Goal: Contribute content: Contribute content

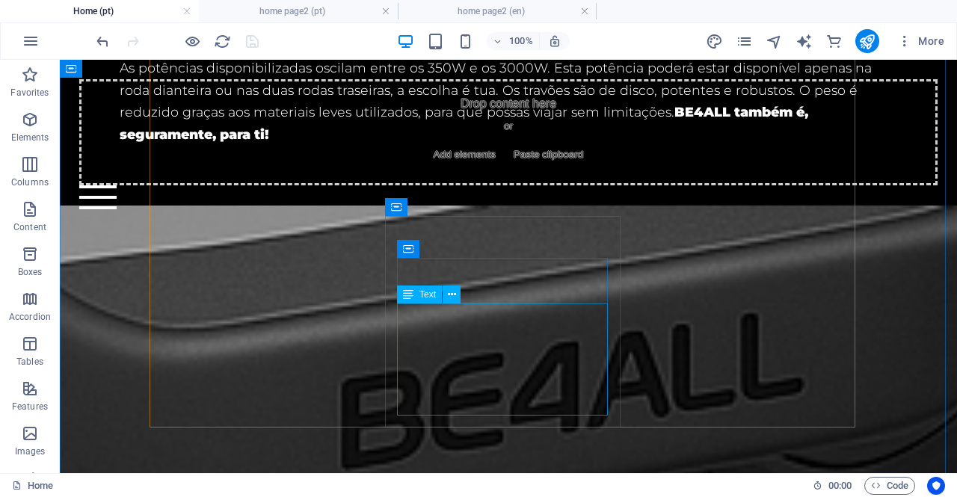
scroll to position [1946, 0]
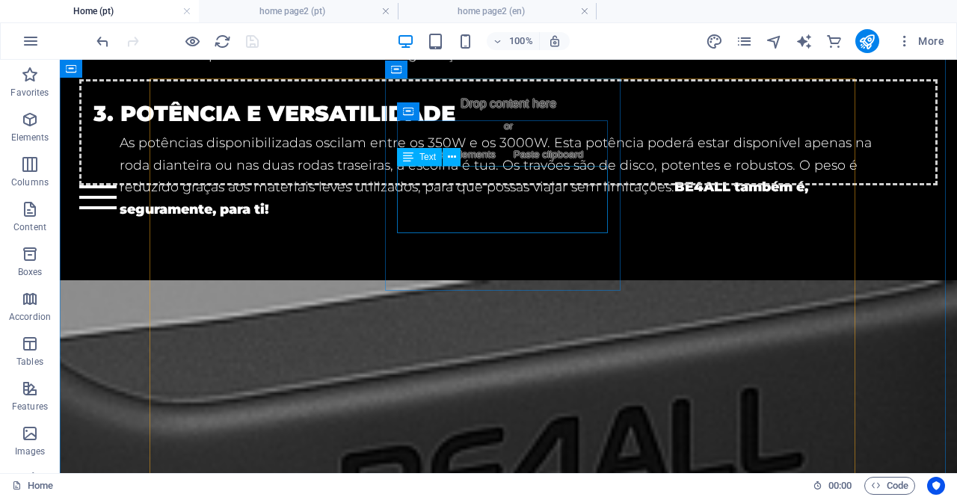
click at [518, 227] on div "Drop content here or Add elements Paste clipboard Home Bicycle Details About us…" at bounding box center [508, 145] width 897 height 170
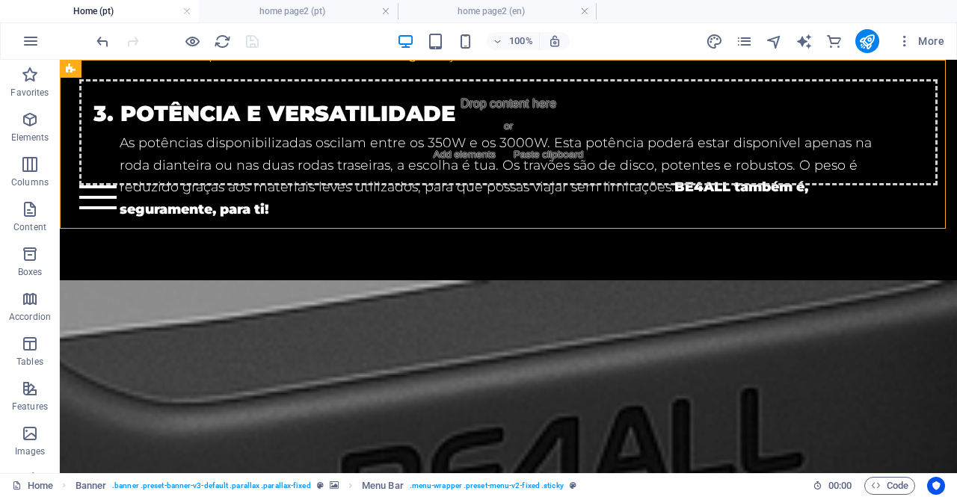
click at [529, 221] on div "Drop content here or Add elements Paste clipboard Home Bicycle Details About us…" at bounding box center [508, 145] width 897 height 170
click at [542, 212] on div "Drop content here or Add elements Paste clipboard Home Bicycle Details About us…" at bounding box center [508, 145] width 897 height 170
click at [532, 170] on div "Drop content here or Add elements Paste clipboard" at bounding box center [507, 132] width 857 height 106
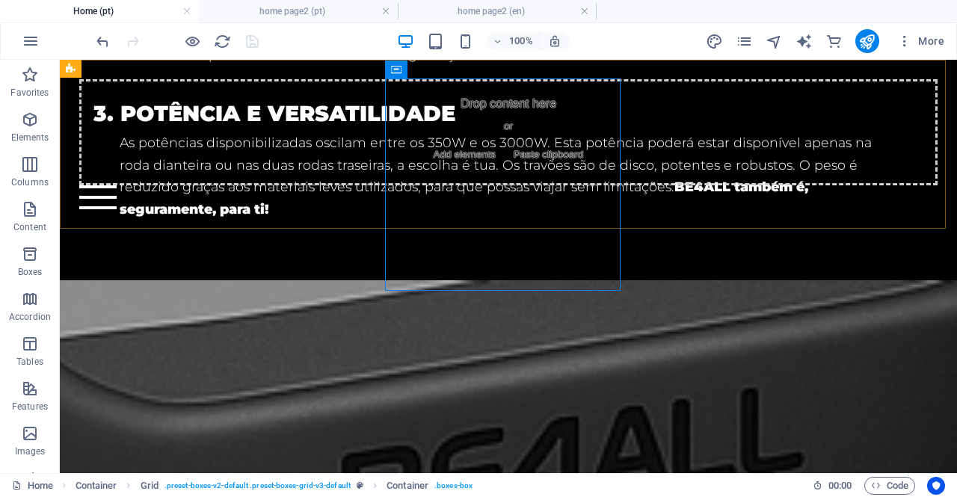
click at [522, 222] on div "Drop content here or Add elements Paste clipboard Home Bicycle Details About us…" at bounding box center [508, 145] width 897 height 170
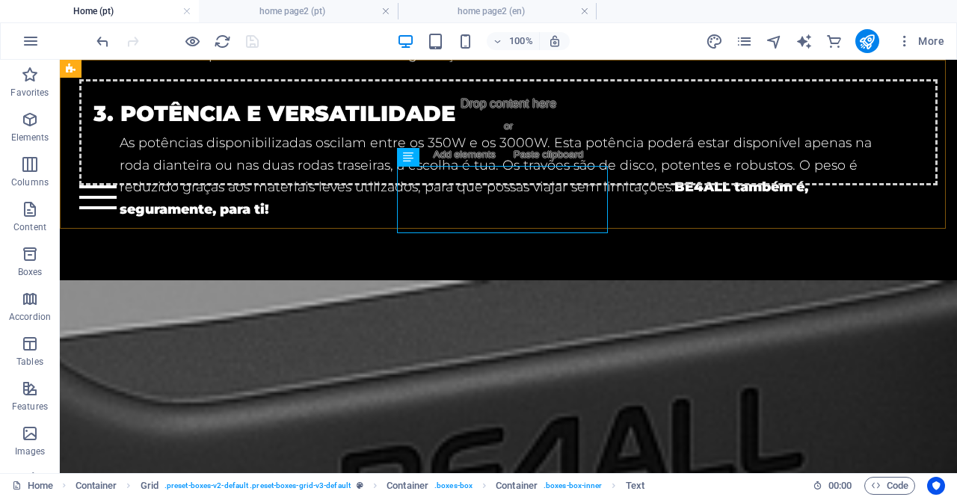
click at [561, 226] on div "Drop content here or Add elements Paste clipboard Home Bicycle Details About us…" at bounding box center [508, 145] width 897 height 170
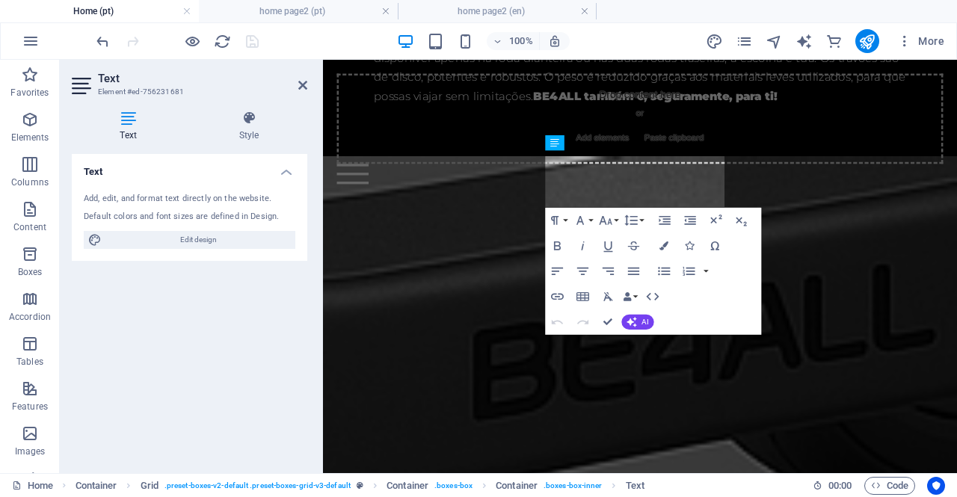
scroll to position [2139, 0]
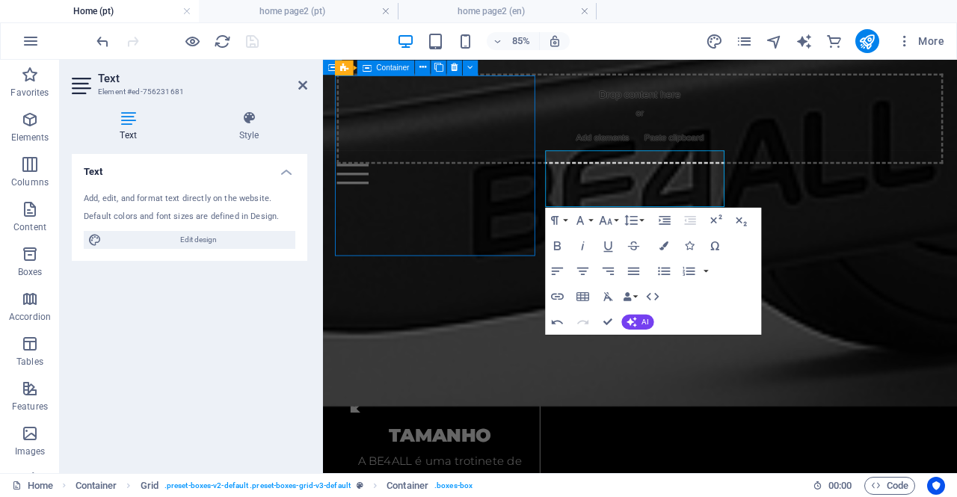
scroll to position [1946, 0]
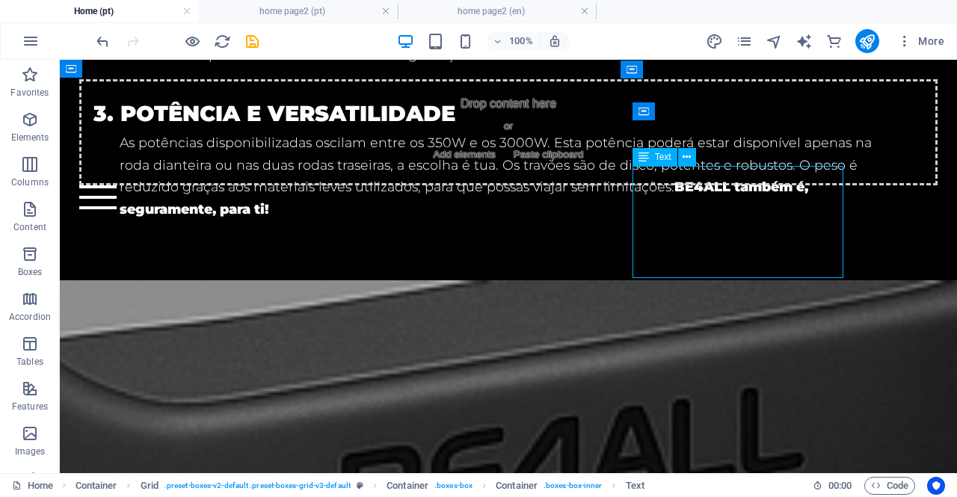
drag, startPoint x: 783, startPoint y: 267, endPoint x: 757, endPoint y: 254, distance: 29.1
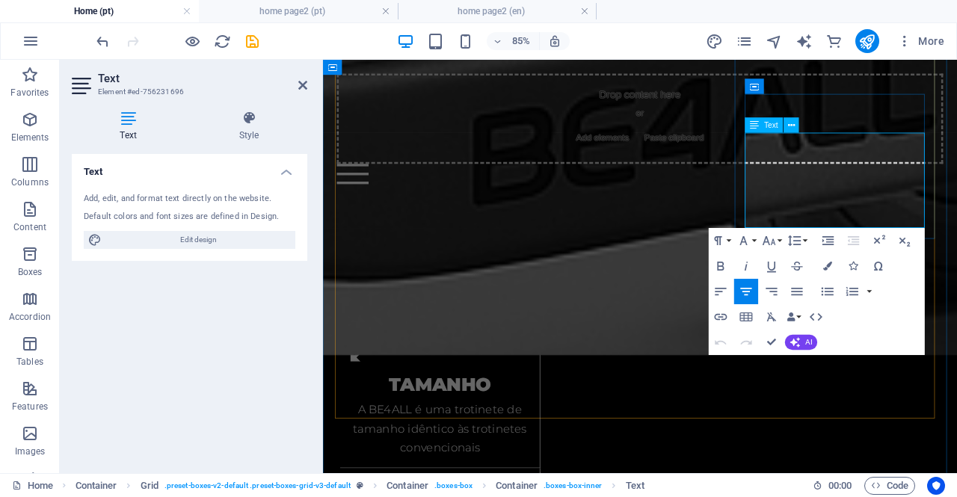
scroll to position [2214, 0]
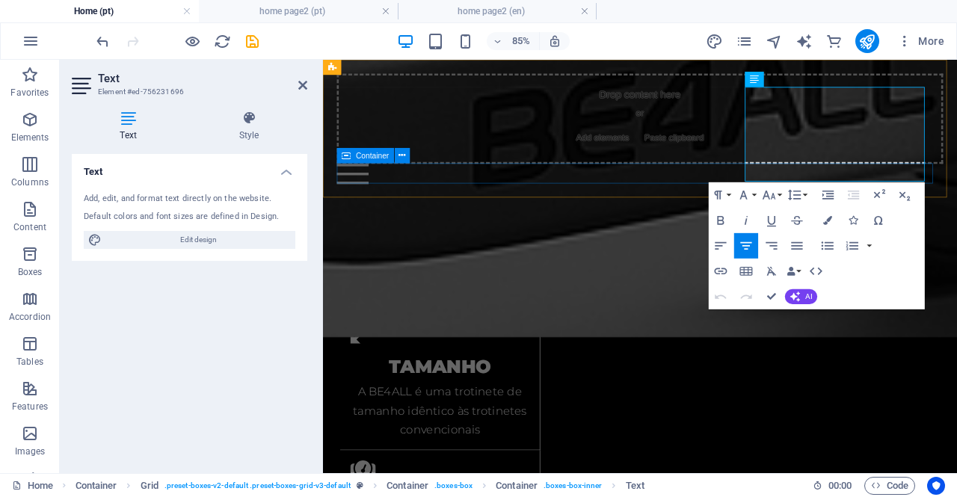
click at [733, 205] on div at bounding box center [695, 194] width 713 height 24
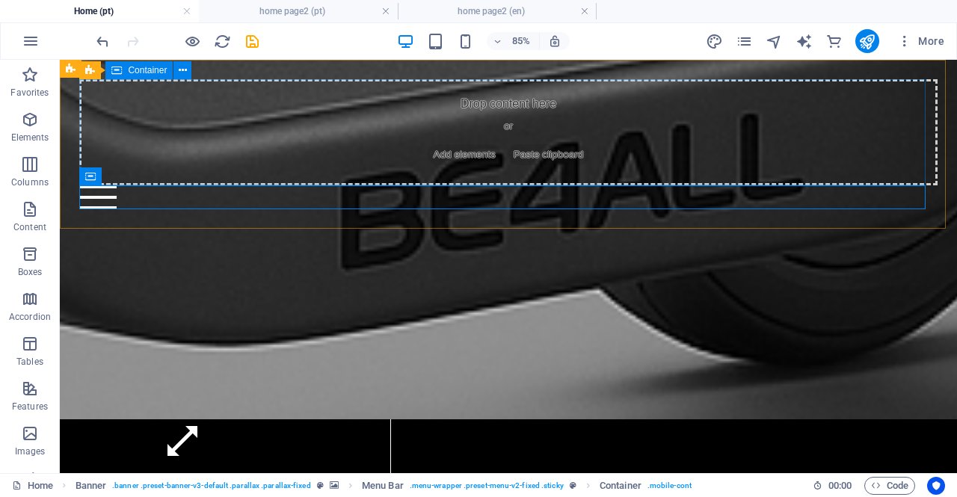
scroll to position [2021, 0]
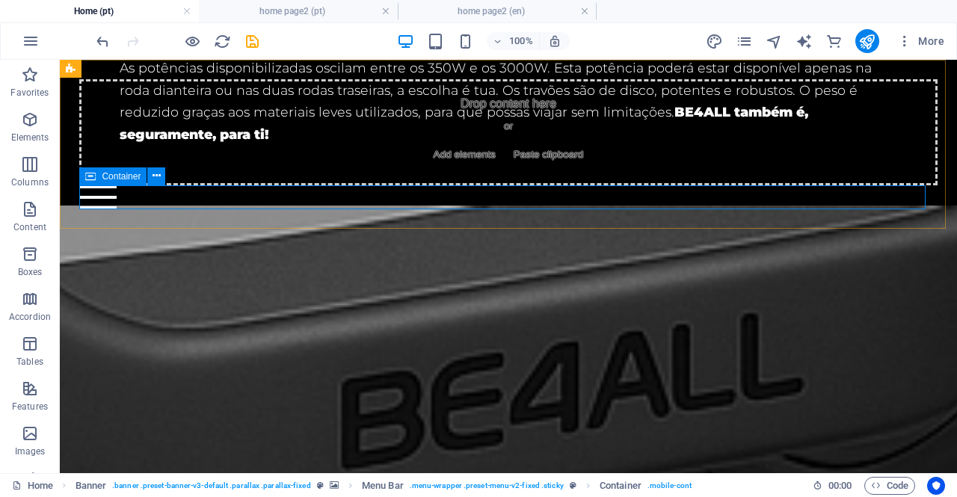
click at [773, 198] on div at bounding box center [507, 197] width 857 height 24
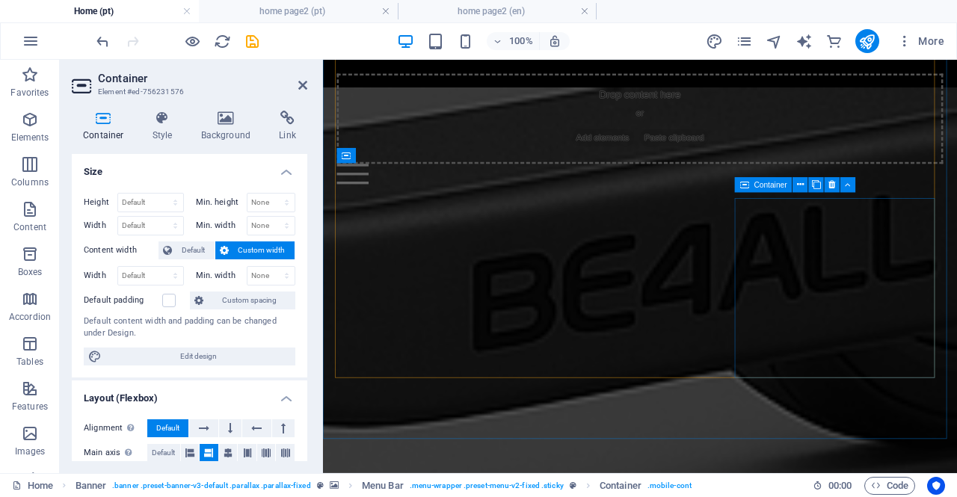
scroll to position [2214, 0]
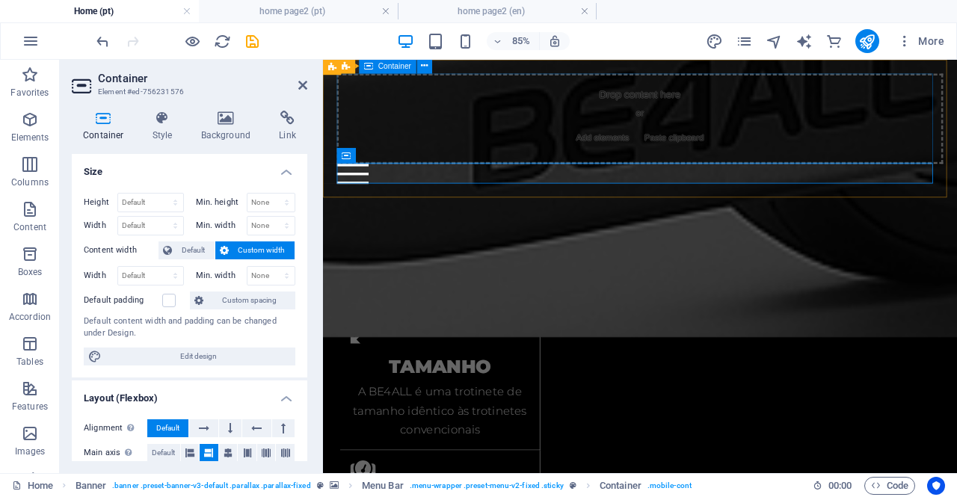
click at [902, 149] on div "Drop content here or Add elements Paste clipboard" at bounding box center [695, 129] width 713 height 106
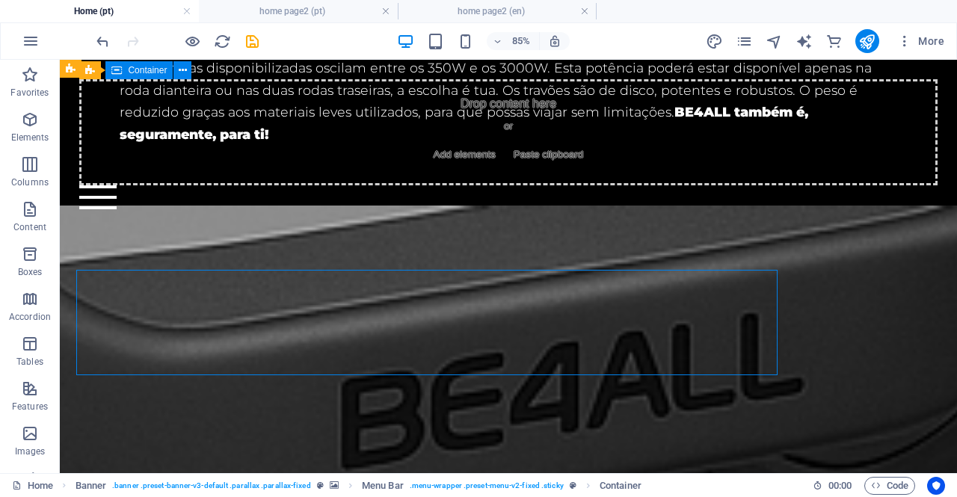
click at [815, 135] on div "Drop content here or Add elements Paste clipboard" at bounding box center [507, 132] width 857 height 106
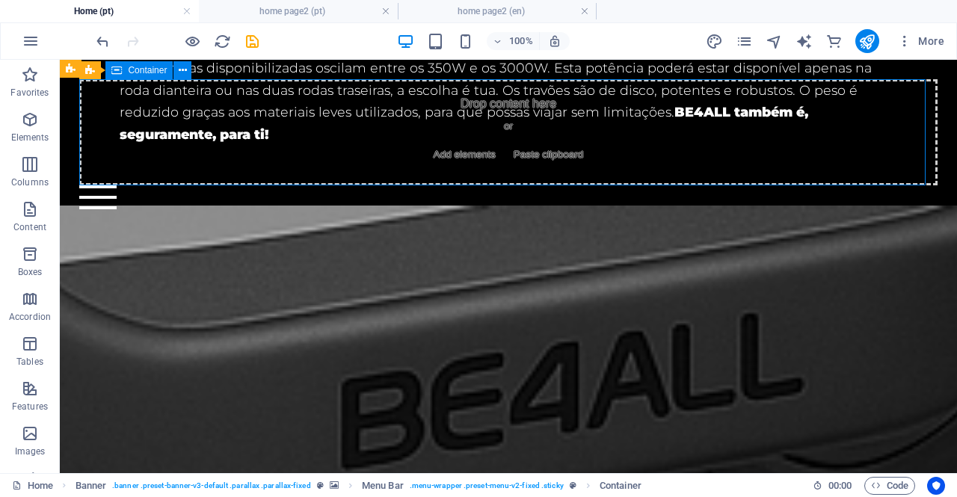
click at [815, 135] on div "Drop content here or Add elements Paste clipboard" at bounding box center [507, 132] width 857 height 106
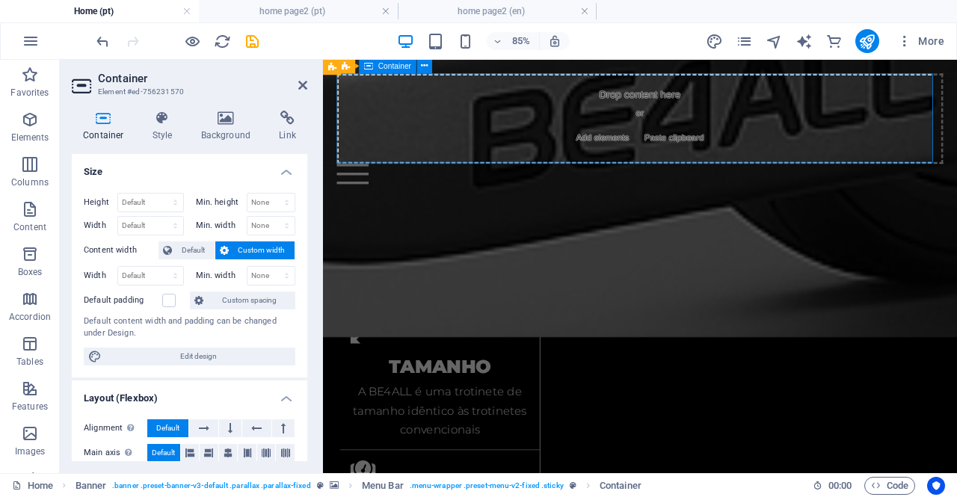
click at [880, 156] on div "Drop content here or Add elements Paste clipboard" at bounding box center [695, 129] width 713 height 106
click at [923, 150] on div "Drop content here or Add elements Paste clipboard" at bounding box center [695, 129] width 713 height 106
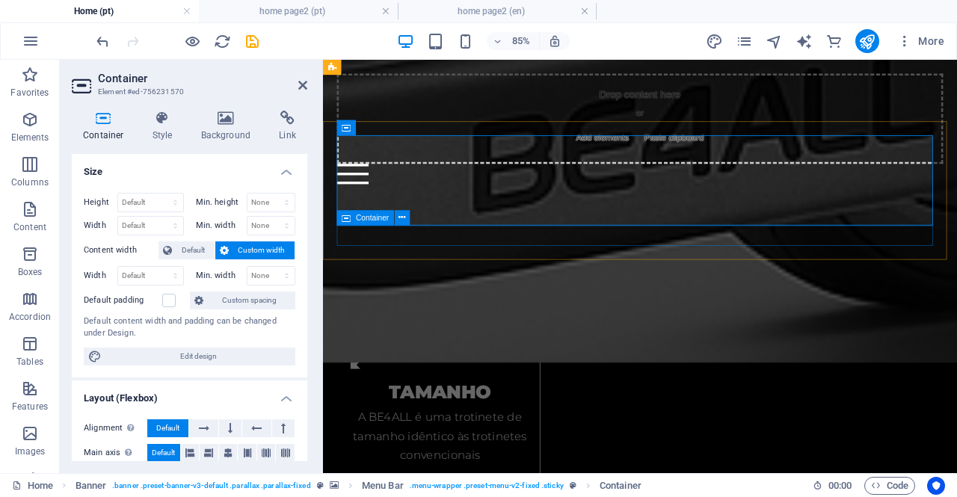
scroll to position [2139, 0]
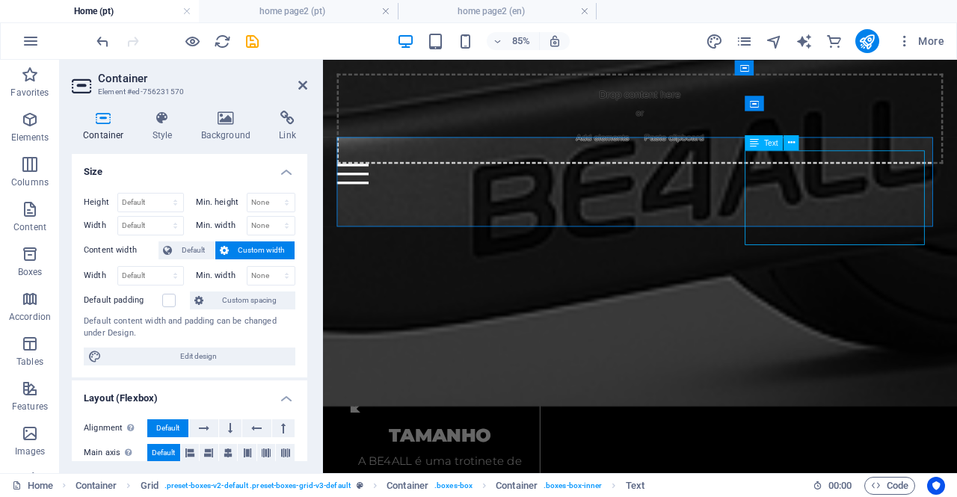
scroll to position [1946, 0]
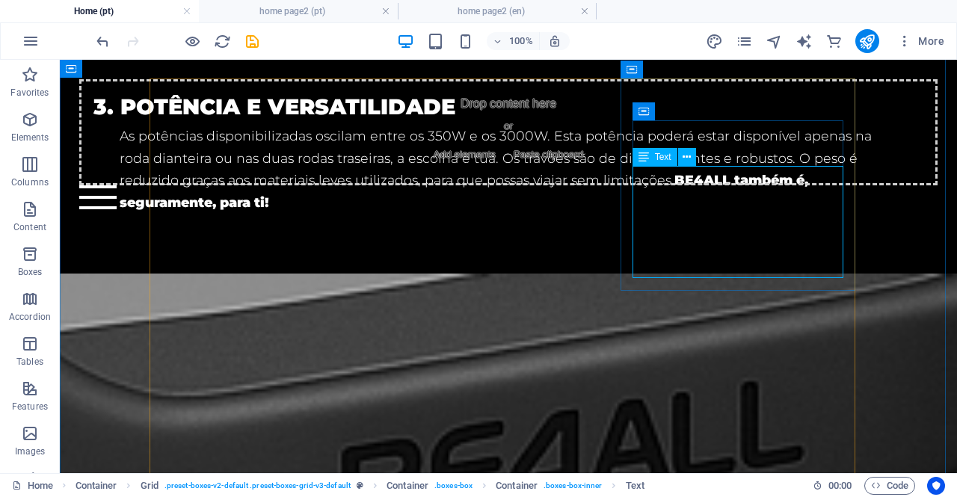
scroll to position [2139, 0]
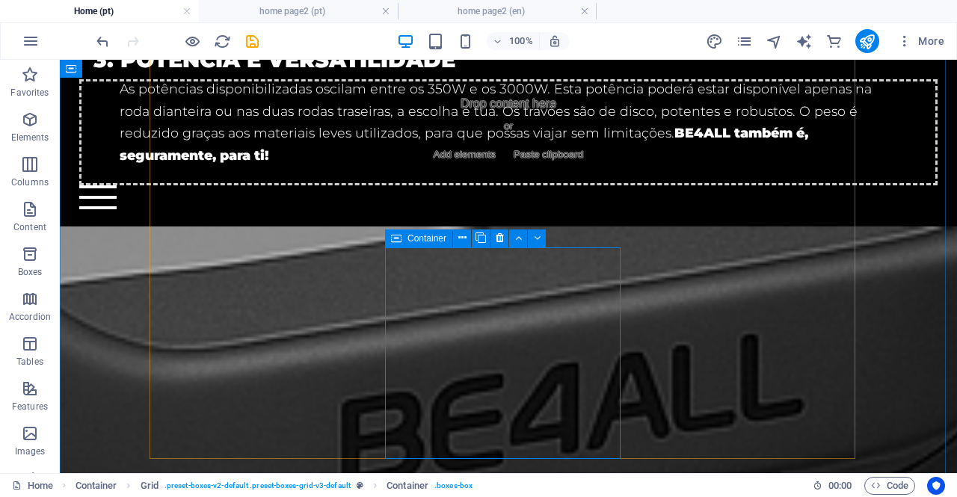
scroll to position [2021, 0]
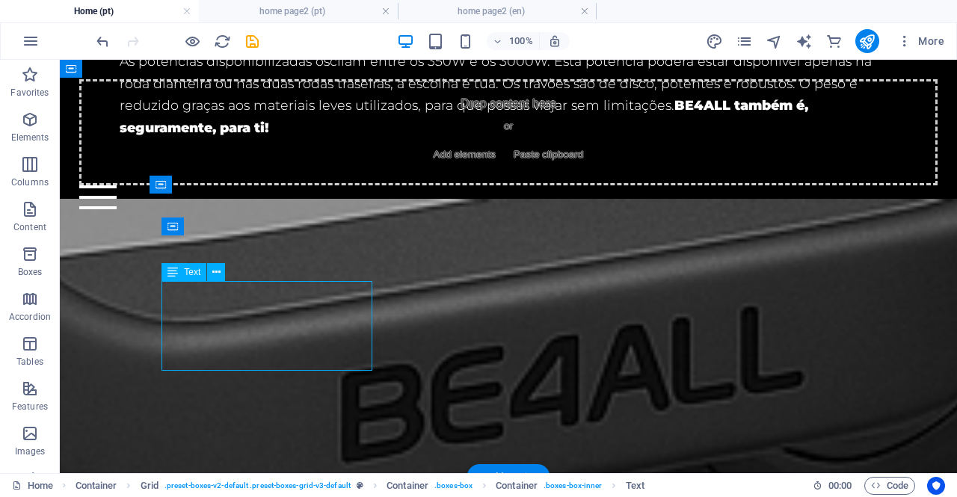
scroll to position [2214, 0]
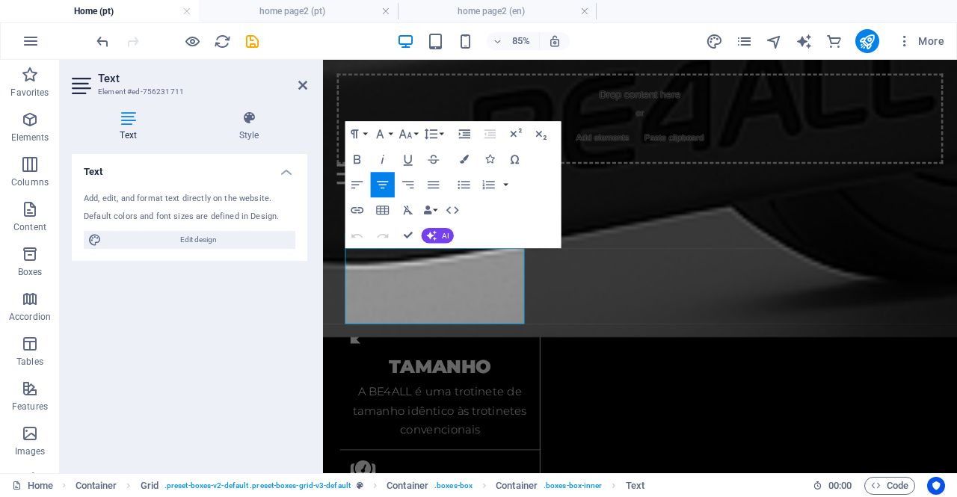
click at [274, 358] on div "Text Add, edit, and format text directly on the website. Default colors and fon…" at bounding box center [189, 307] width 235 height 307
drag, startPoint x: 472, startPoint y: 359, endPoint x: 502, endPoint y: 319, distance: 49.6
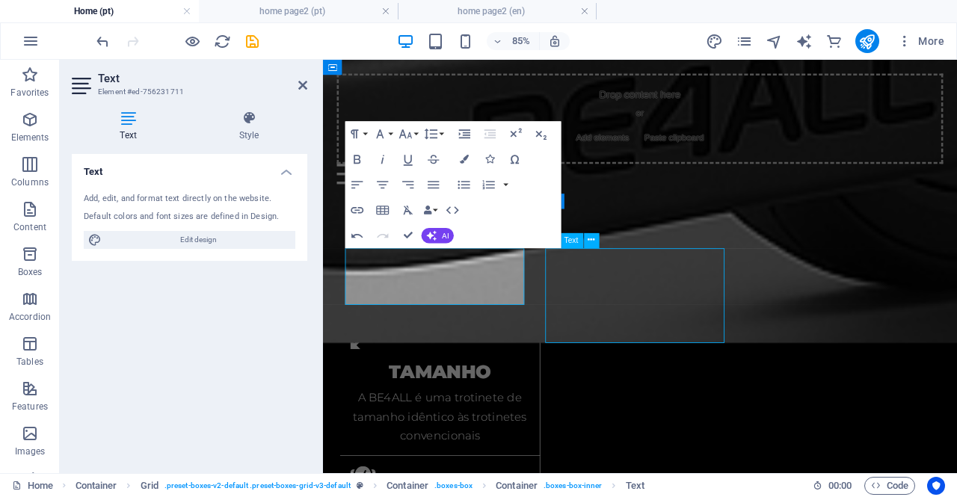
scroll to position [2021, 0]
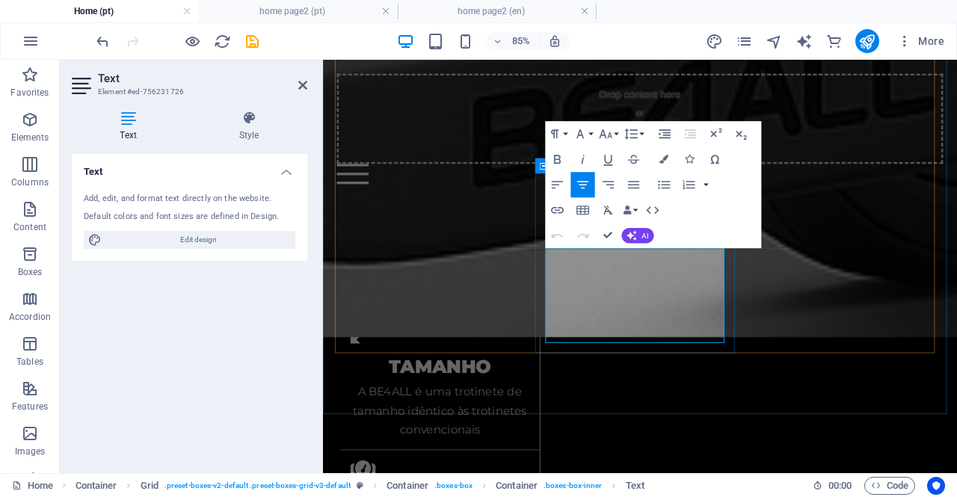
drag, startPoint x: 777, startPoint y: 386, endPoint x: 620, endPoint y: 302, distance: 177.9
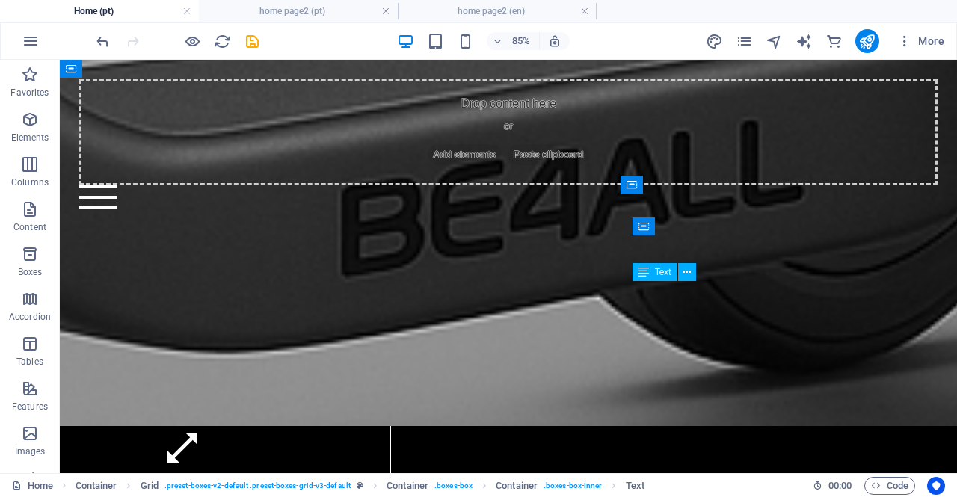
scroll to position [2021, 0]
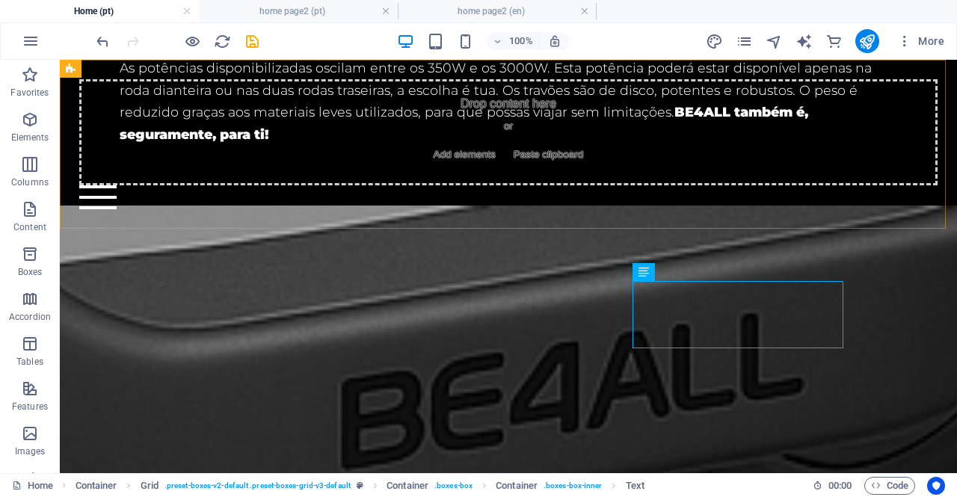
click at [512, 221] on div "Drop content here or Add elements Paste clipboard Home Bicycle Details About us…" at bounding box center [508, 145] width 897 height 170
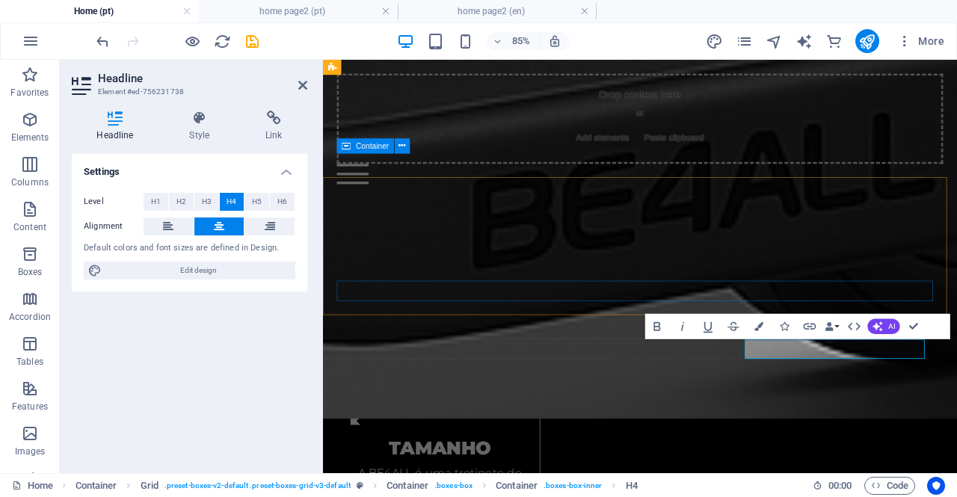
scroll to position [2139, 0]
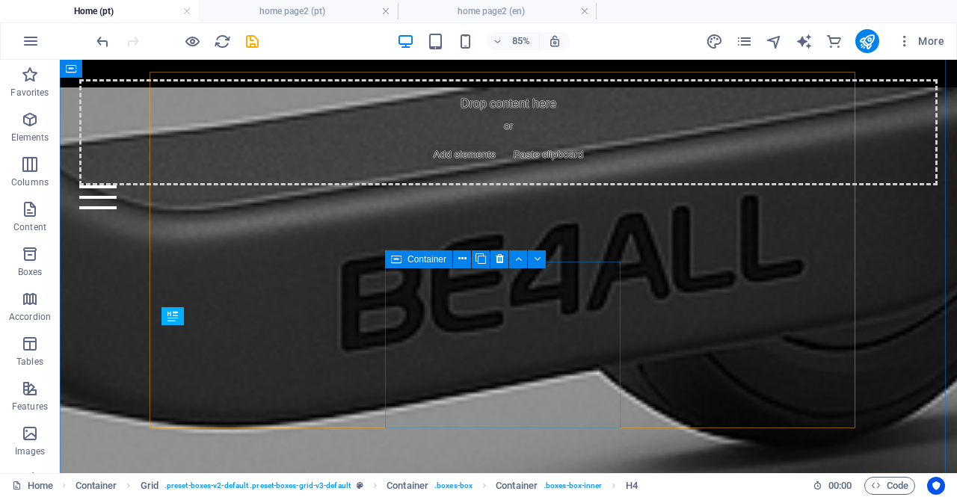
scroll to position [1946, 0]
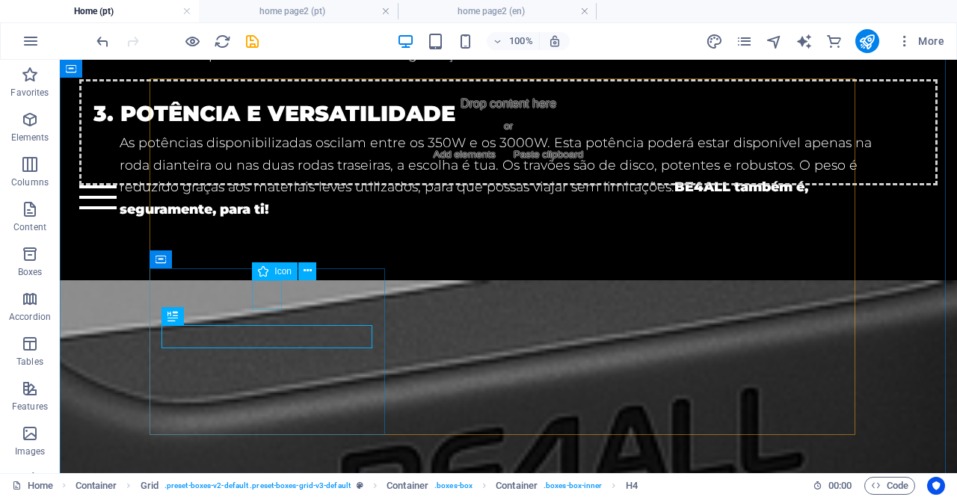
click at [305, 272] on icon at bounding box center [307, 271] width 8 height 16
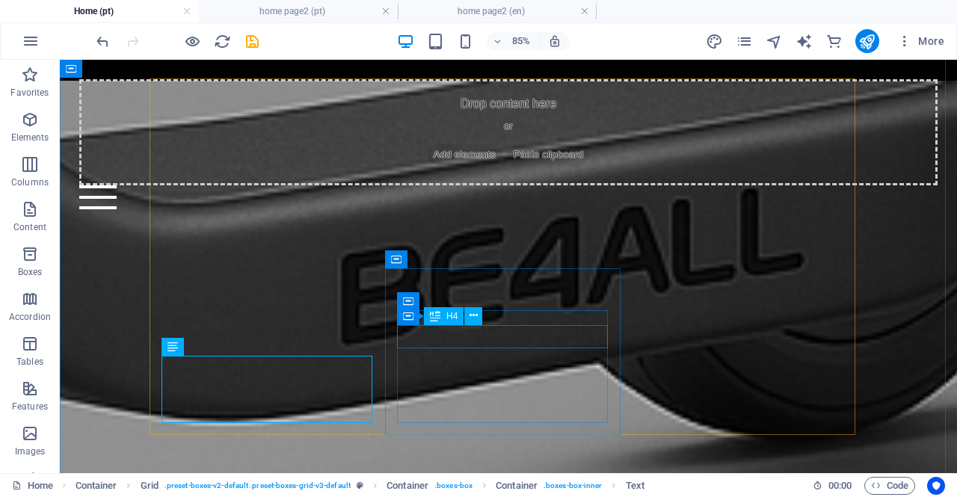
scroll to position [1946, 0]
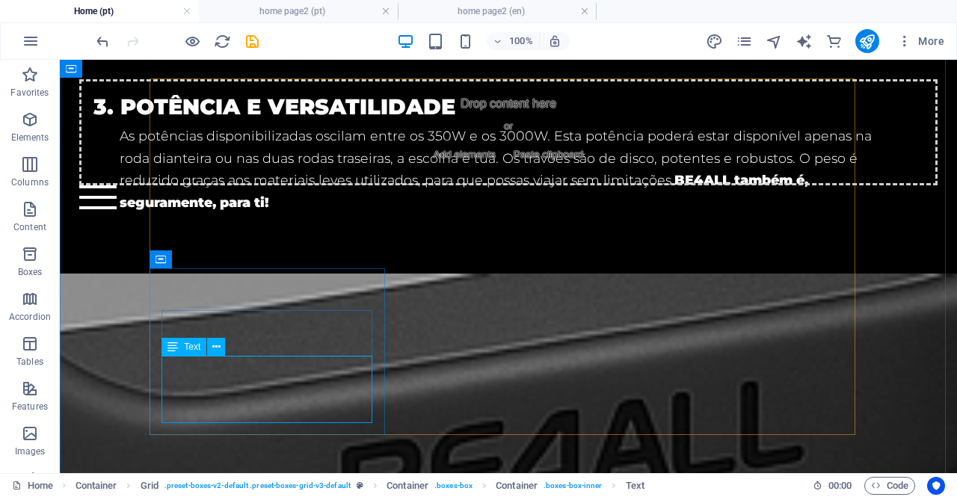
scroll to position [2139, 0]
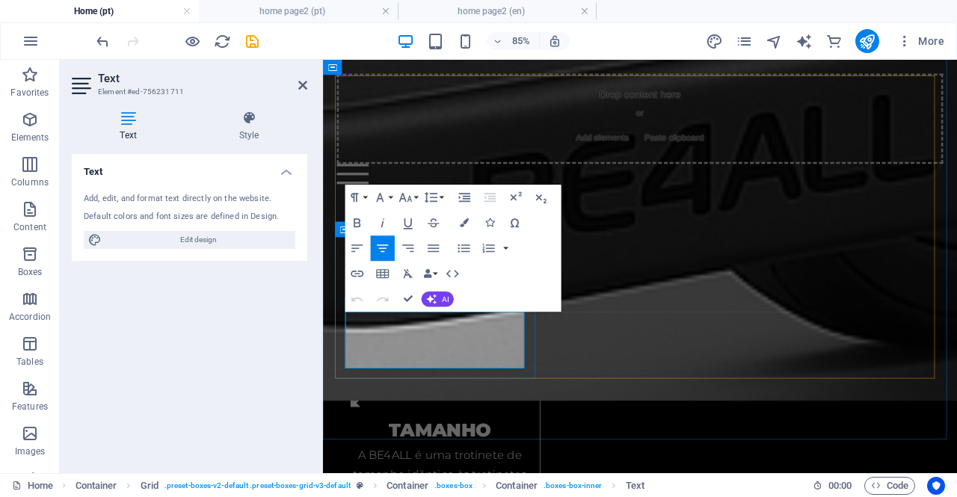
drag, startPoint x: 525, startPoint y: 414, endPoint x: 380, endPoint y: 375, distance: 150.1
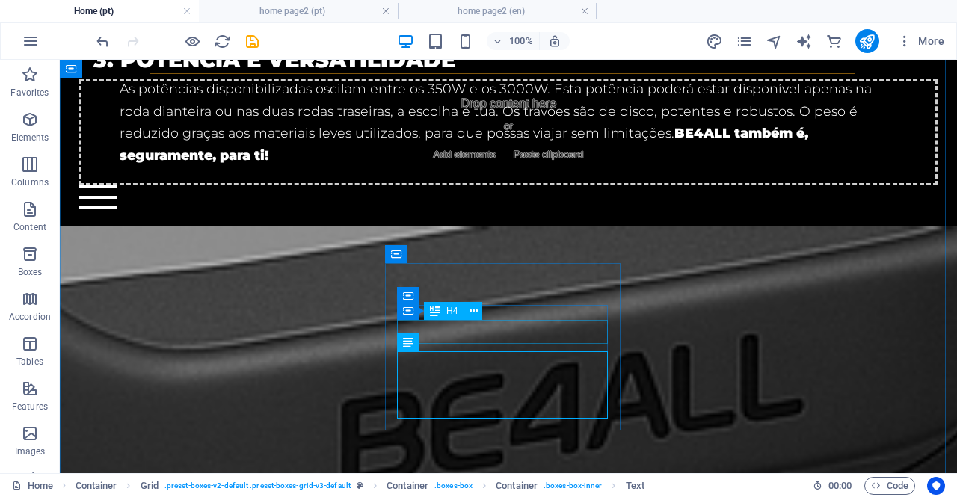
scroll to position [2021, 0]
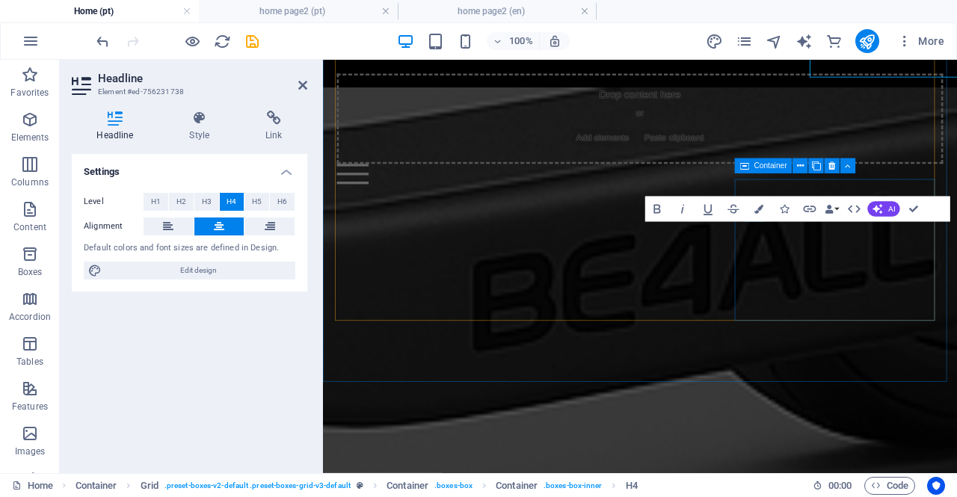
scroll to position [2214, 0]
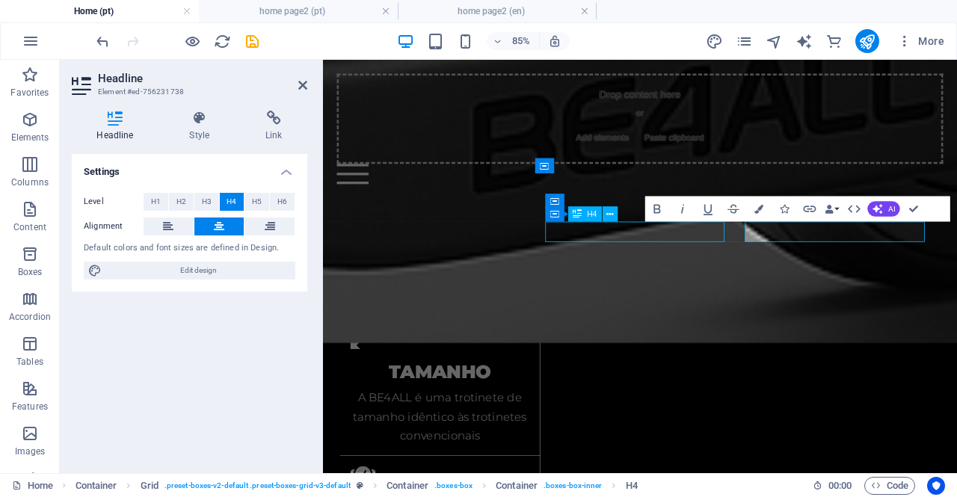
scroll to position [2021, 0]
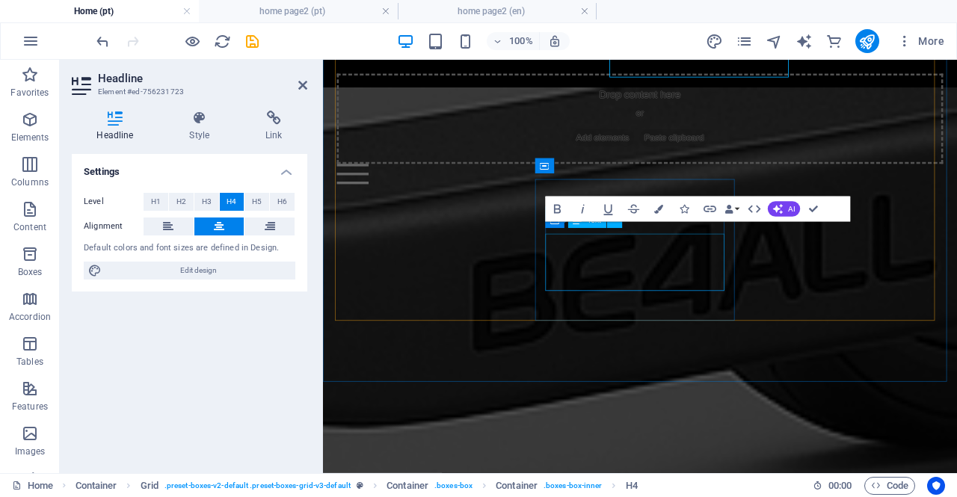
scroll to position [2214, 0]
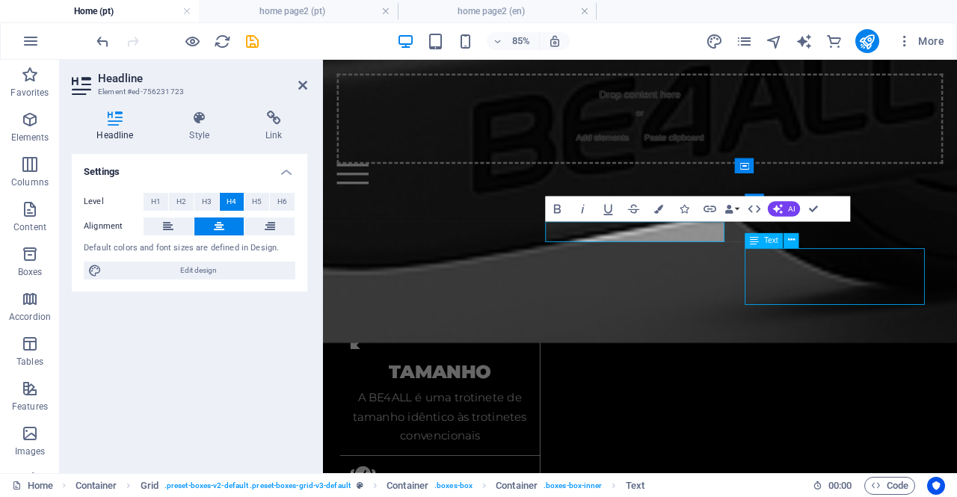
scroll to position [2021, 0]
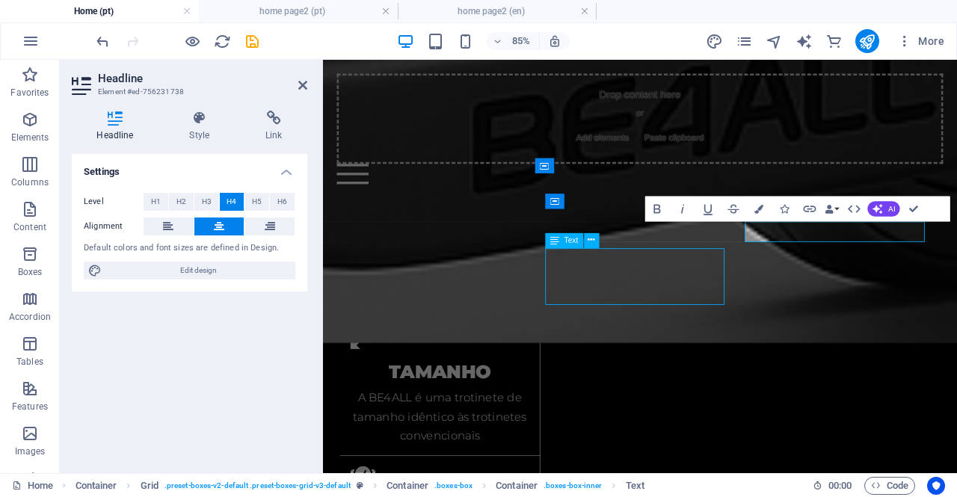
scroll to position [2021, 0]
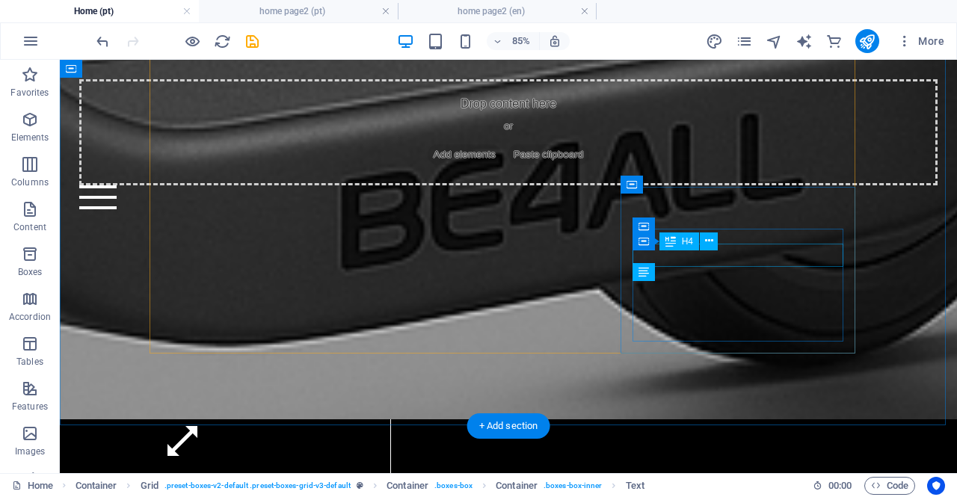
scroll to position [2021, 0]
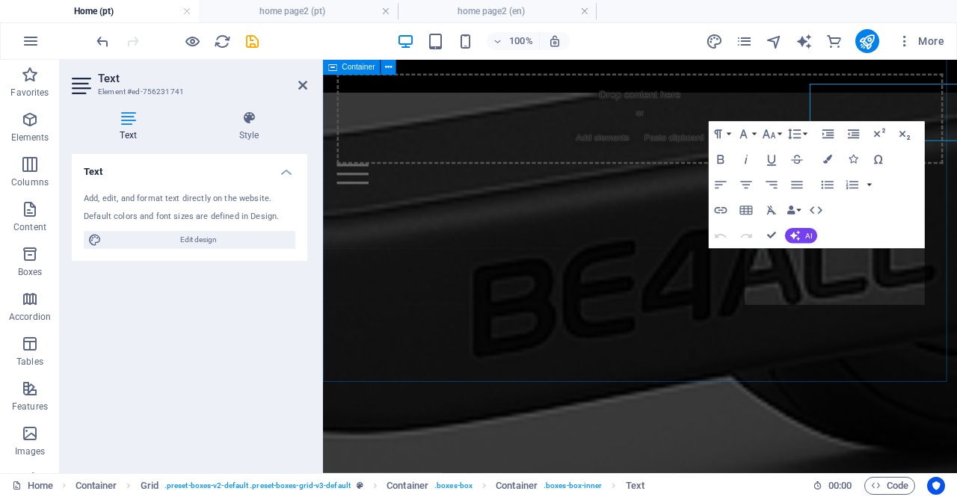
scroll to position [2214, 0]
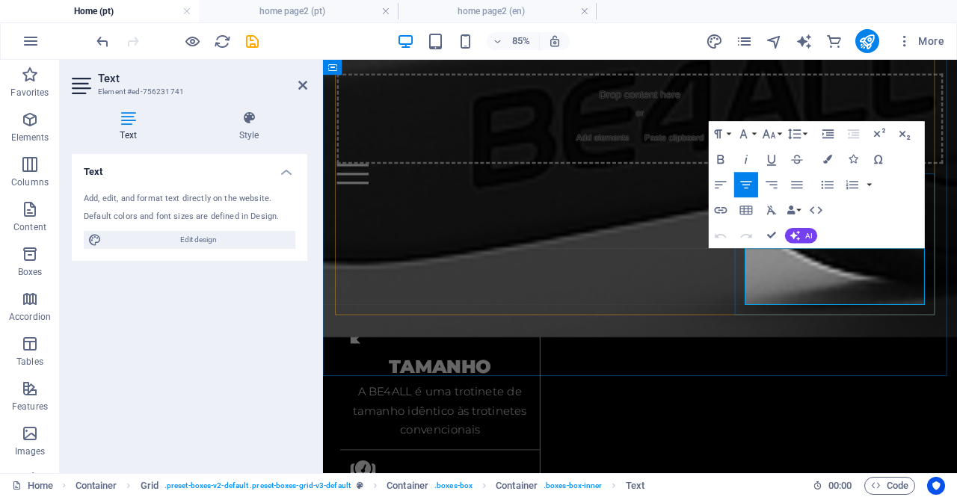
drag, startPoint x: 976, startPoint y: 339, endPoint x: 842, endPoint y: 300, distance: 140.0
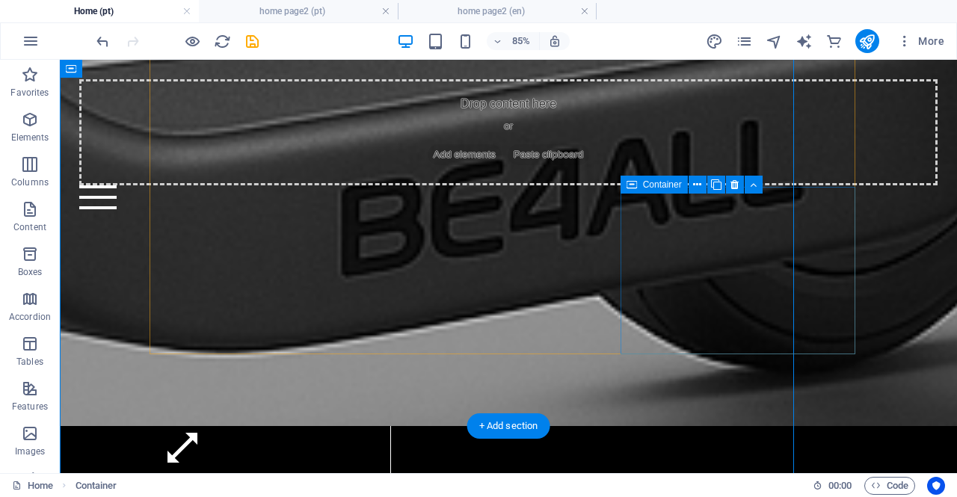
scroll to position [2020, 0]
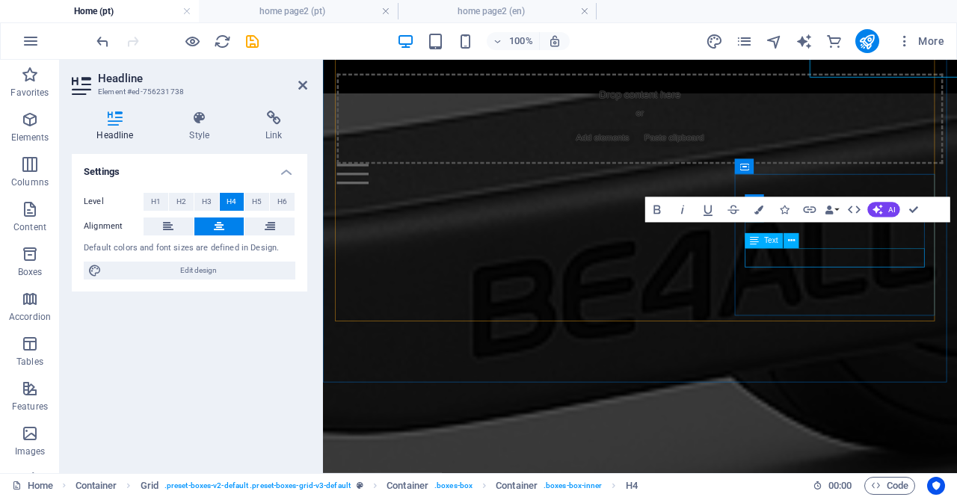
scroll to position [2214, 0]
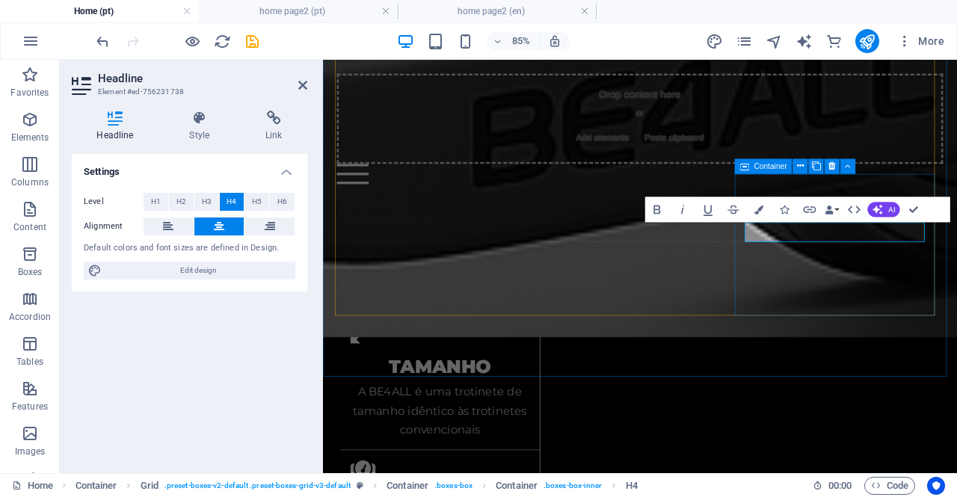
drag, startPoint x: 917, startPoint y: 324, endPoint x: 1090, endPoint y: 286, distance: 177.5
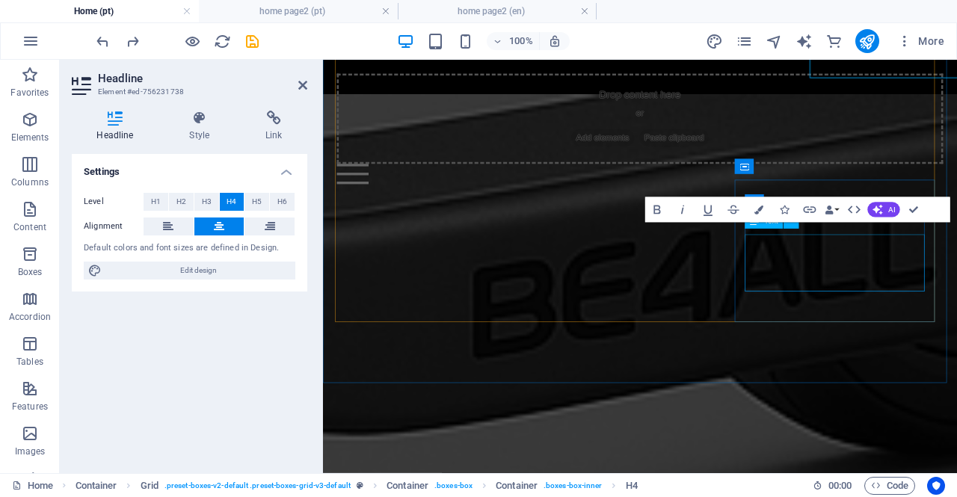
scroll to position [2213, 0]
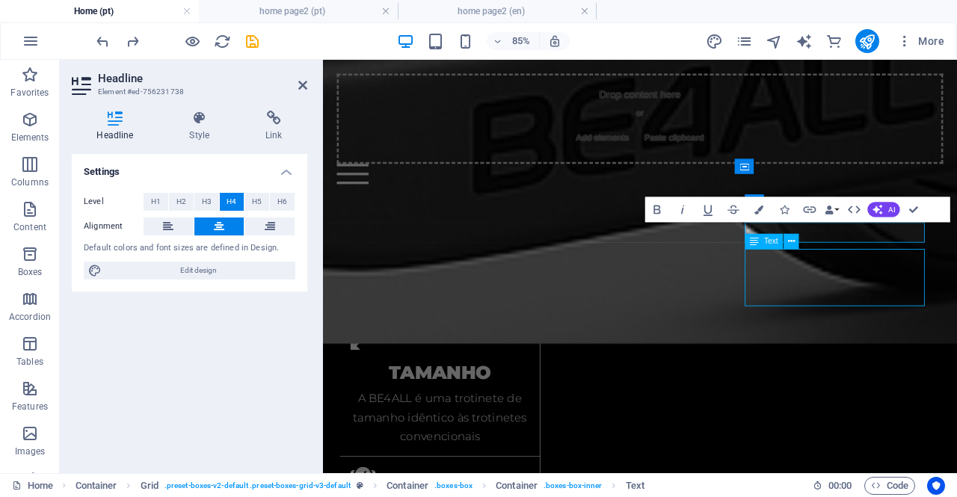
scroll to position [2019, 0]
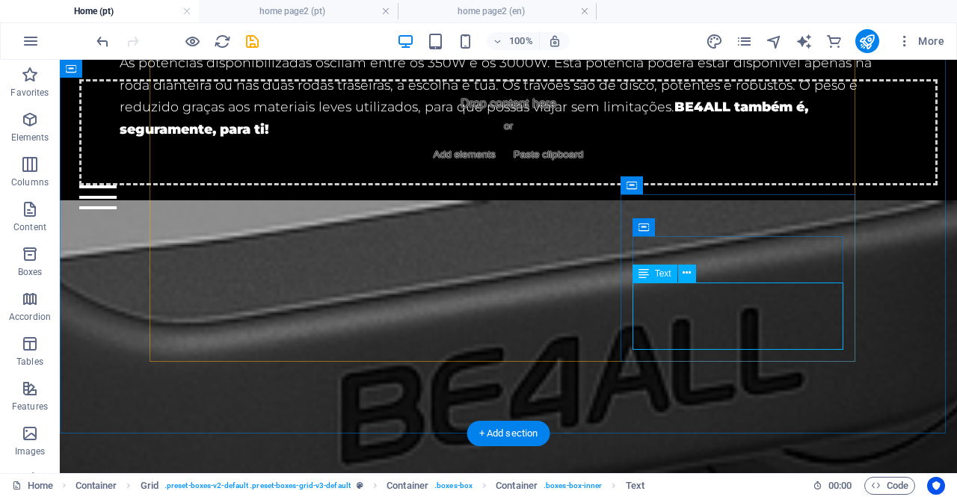
scroll to position [2213, 0]
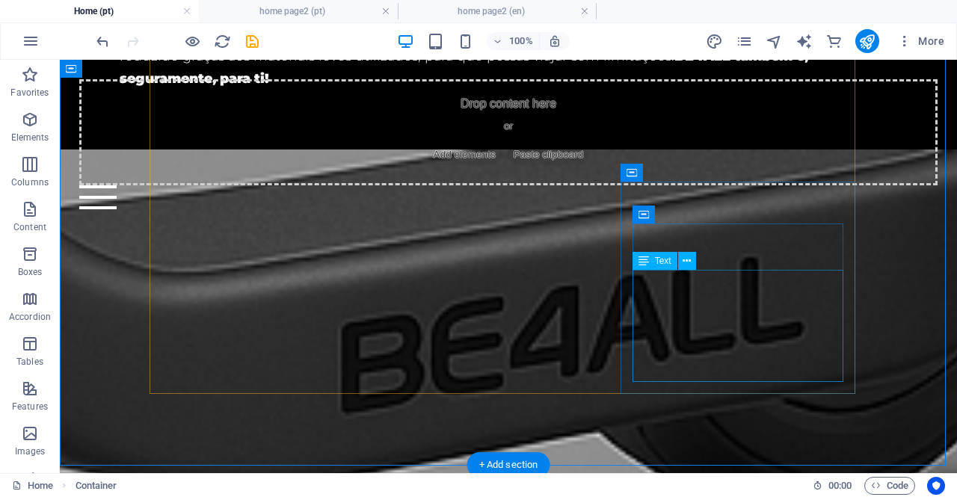
scroll to position [2094, 0]
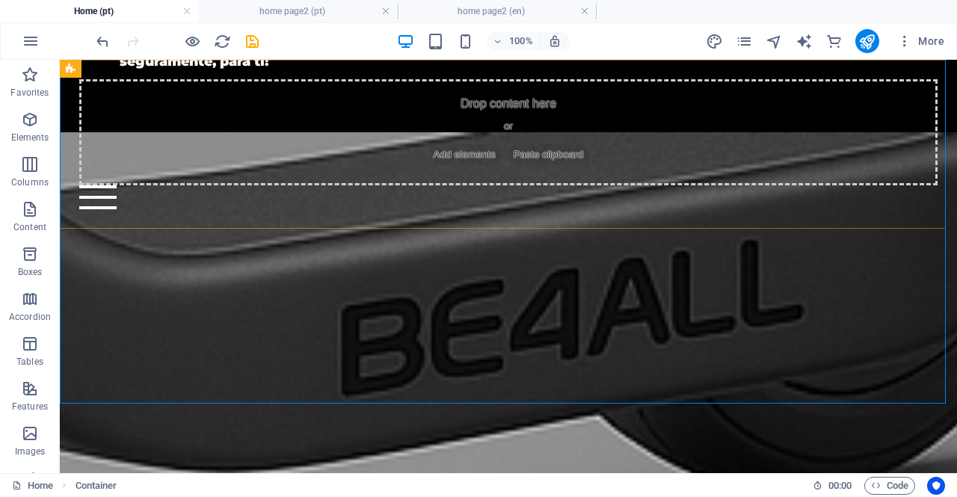
click at [762, 219] on div "Drop content here or Add elements Paste clipboard Home Bicycle Details About us…" at bounding box center [508, 145] width 897 height 170
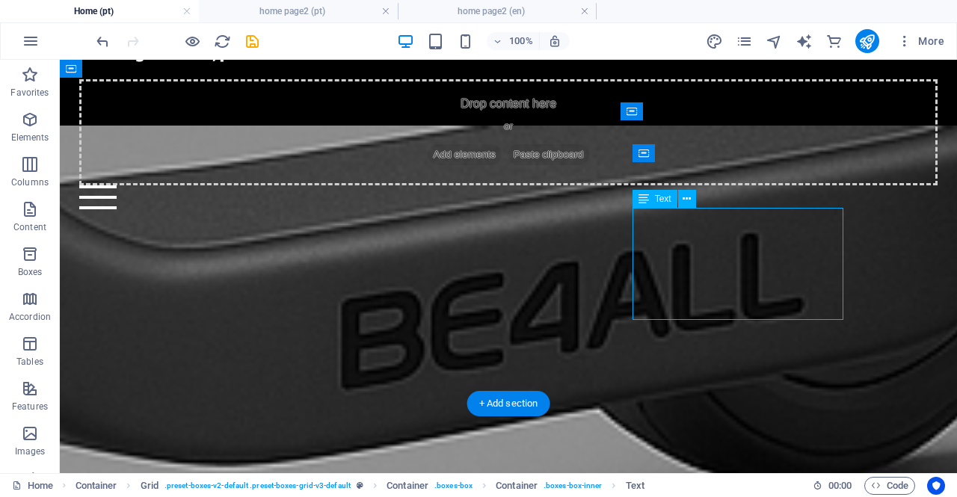
scroll to position [2287, 0]
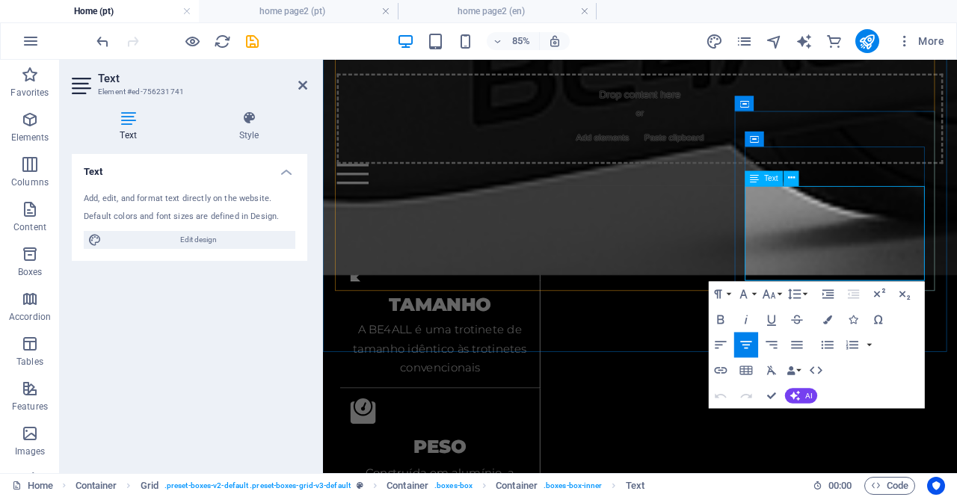
drag, startPoint x: 945, startPoint y: 222, endPoint x: 834, endPoint y: 229, distance: 111.6
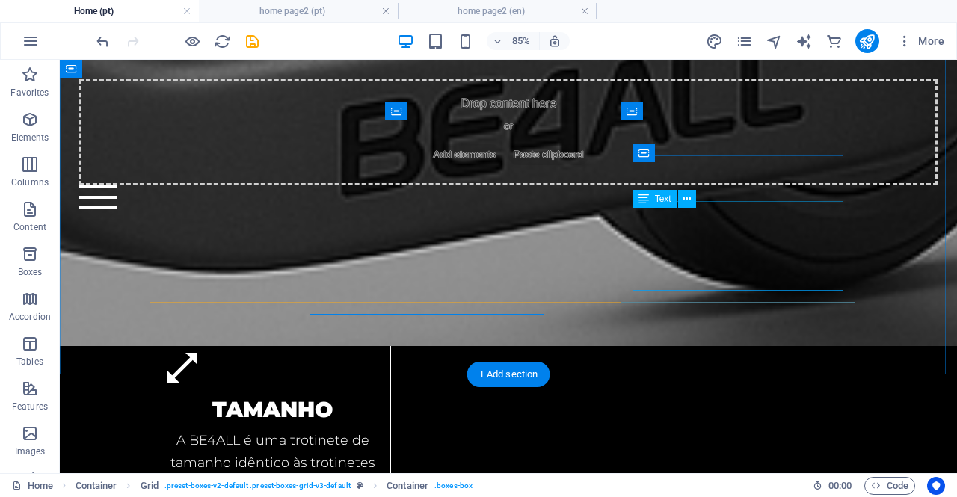
scroll to position [2094, 0]
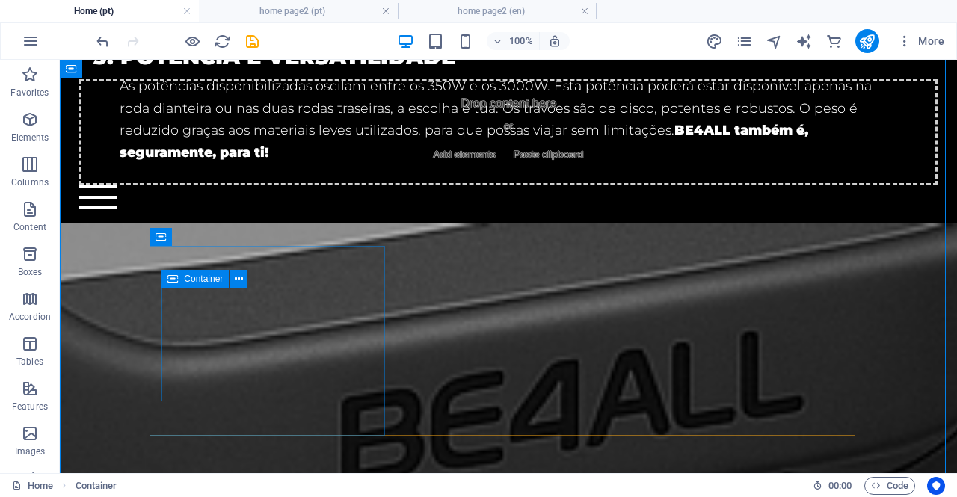
scroll to position [2019, 0]
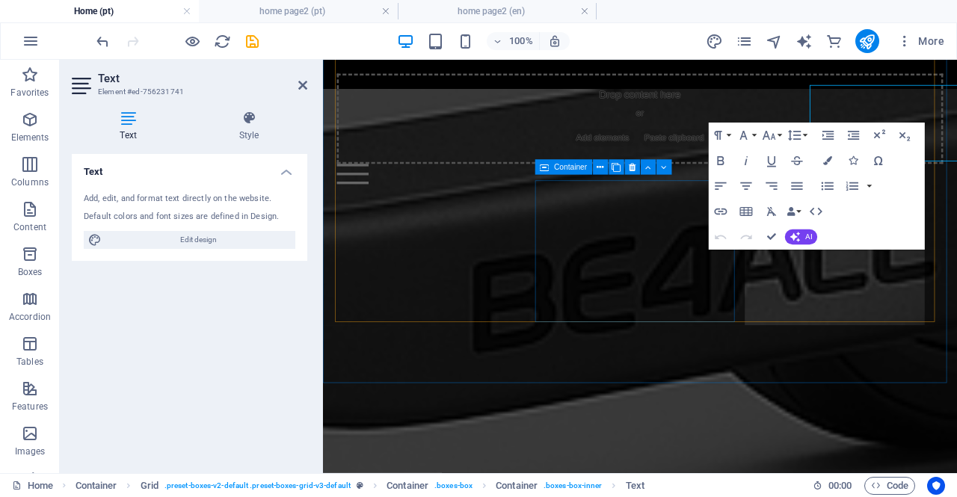
scroll to position [2212, 0]
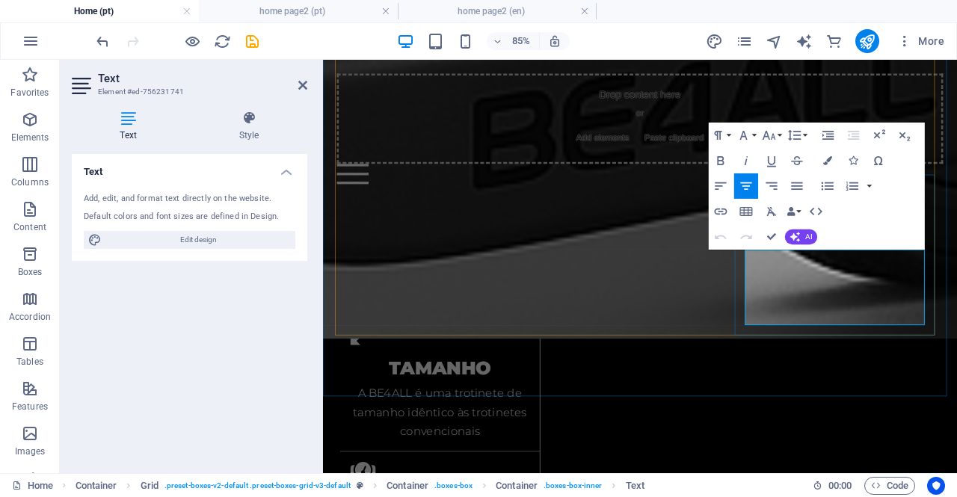
drag, startPoint x: 976, startPoint y: 358, endPoint x: 922, endPoint y: 319, distance: 67.0
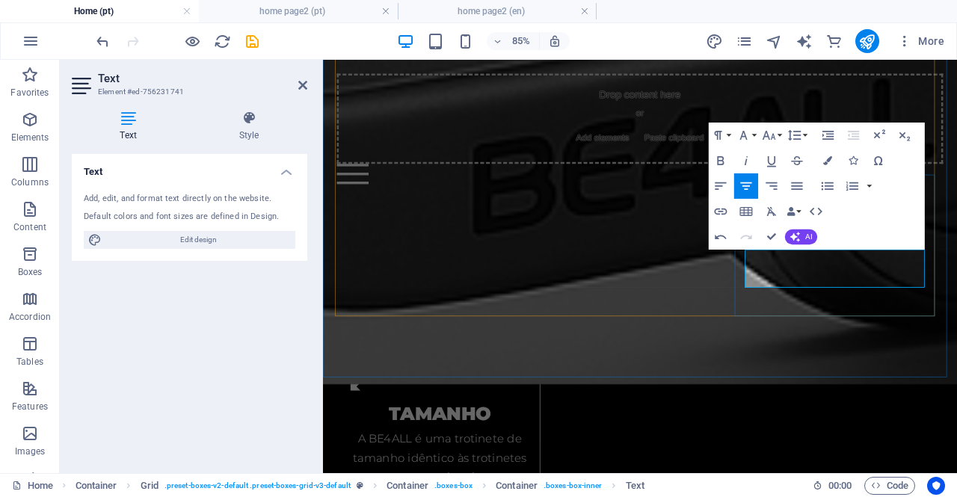
scroll to position [2138, 0]
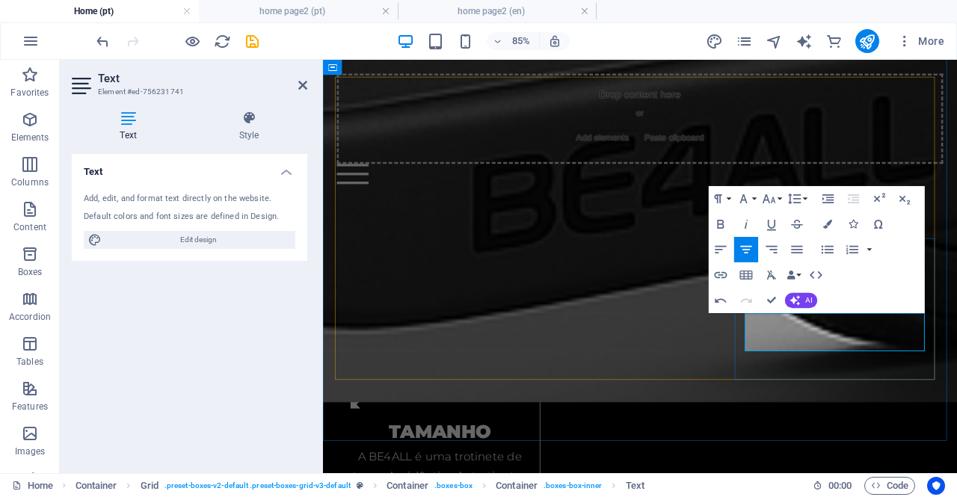
drag, startPoint x: 968, startPoint y: 389, endPoint x: 834, endPoint y: 379, distance: 134.2
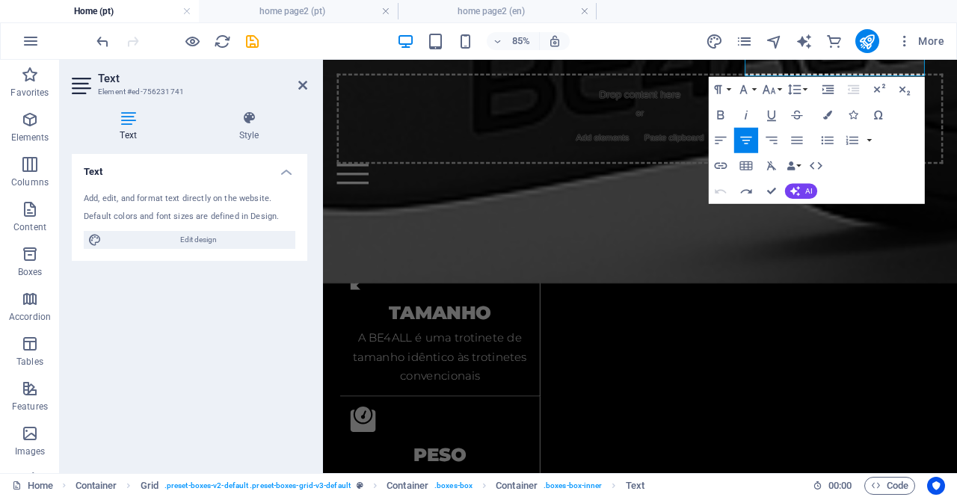
scroll to position [2190, 0]
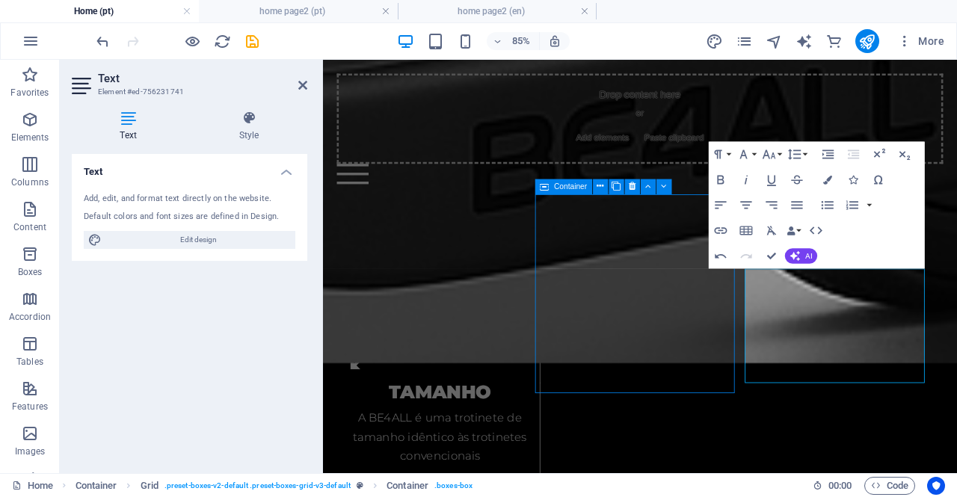
scroll to position [1996, 0]
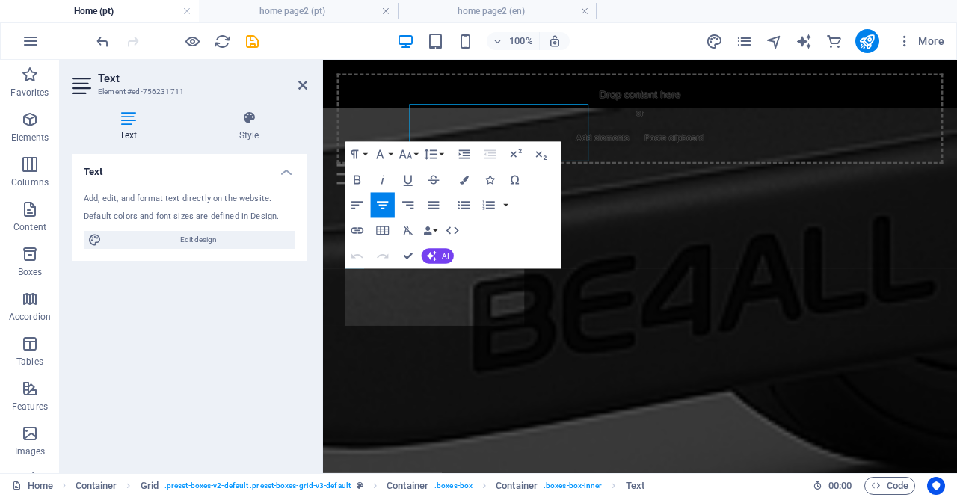
scroll to position [2190, 0]
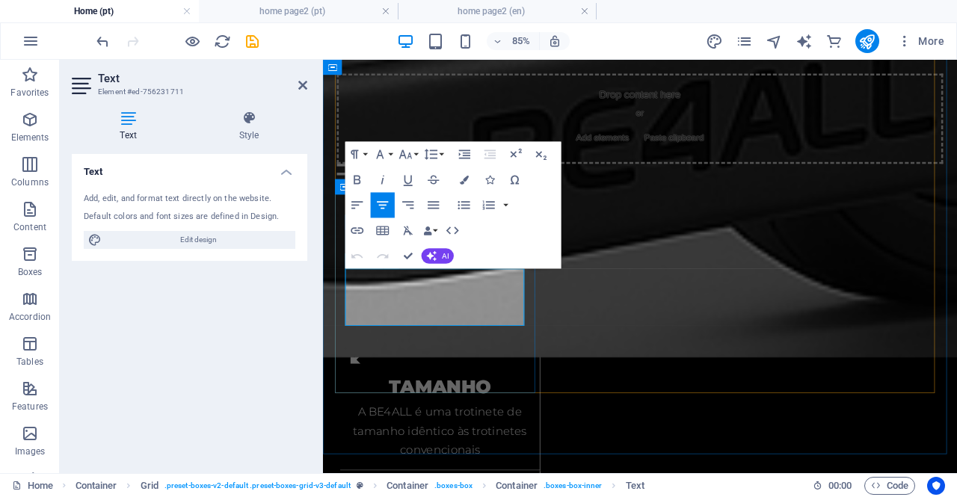
drag, startPoint x: 468, startPoint y: 321, endPoint x: 359, endPoint y: 326, distance: 109.2
drag, startPoint x: 492, startPoint y: 321, endPoint x: 470, endPoint y: 358, distance: 42.6
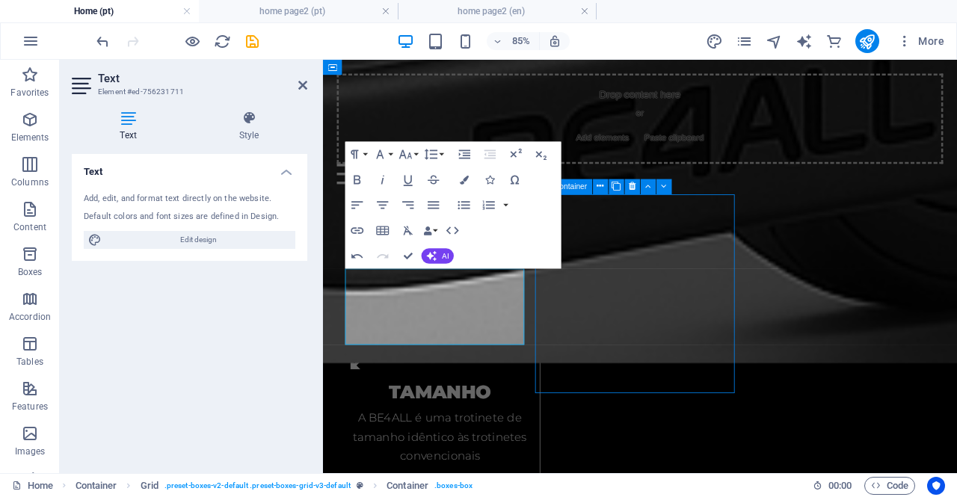
scroll to position [1996, 0]
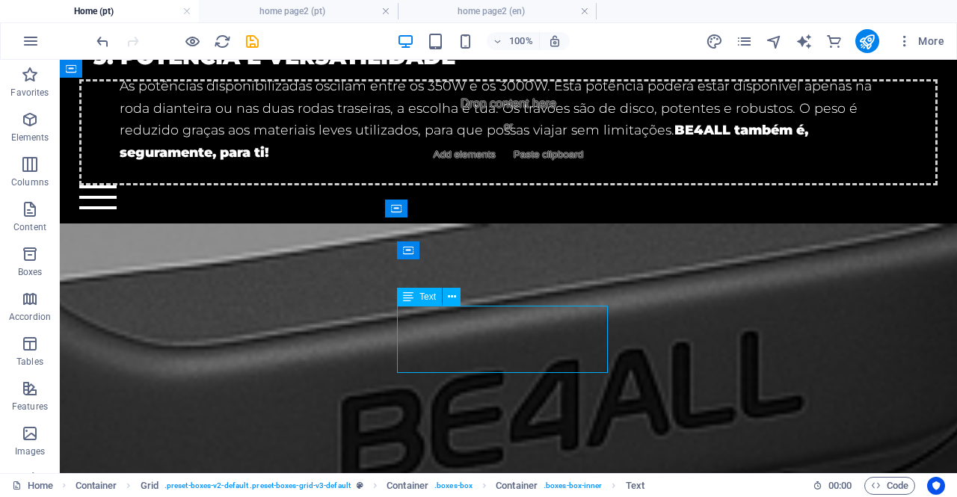
scroll to position [2190, 0]
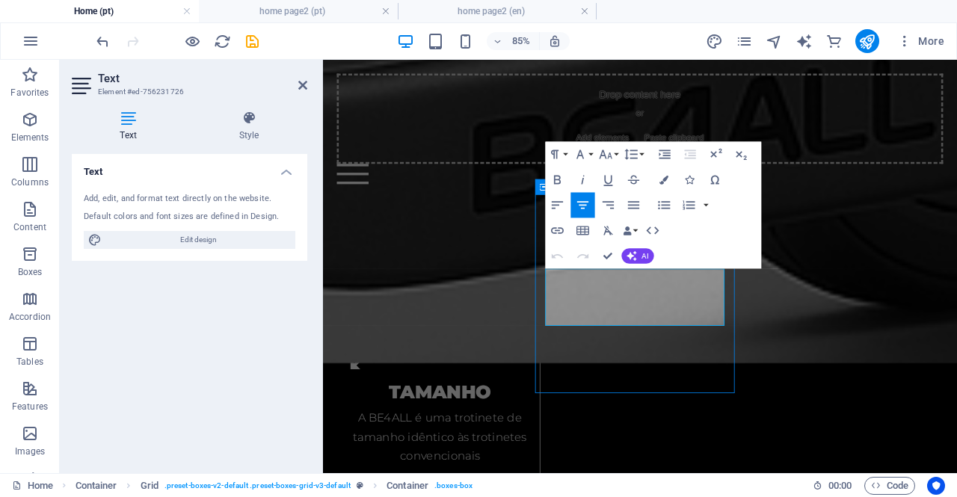
scroll to position [1996, 0]
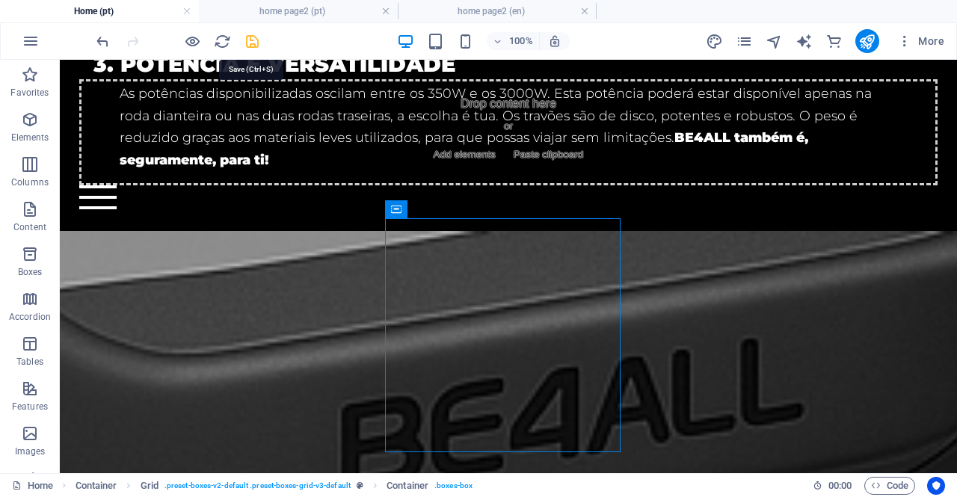
click at [255, 43] on icon "save" at bounding box center [252, 41] width 17 height 17
checkbox input "false"
